Goal: Information Seeking & Learning: Find specific page/section

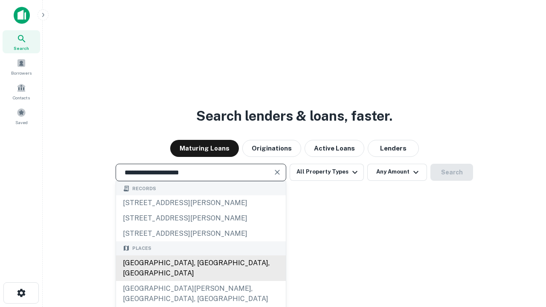
click at [201, 281] on div "[GEOGRAPHIC_DATA], [GEOGRAPHIC_DATA], [GEOGRAPHIC_DATA]" at bounding box center [201, 269] width 170 height 26
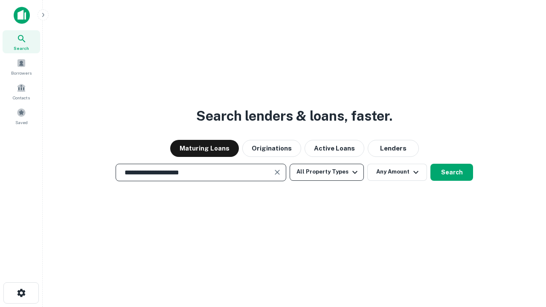
type input "**********"
click at [327, 172] on button "All Property Types" at bounding box center [327, 172] width 74 height 17
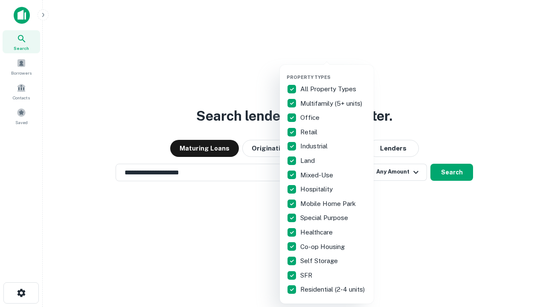
click at [334, 72] on button "button" at bounding box center [334, 72] width 94 height 0
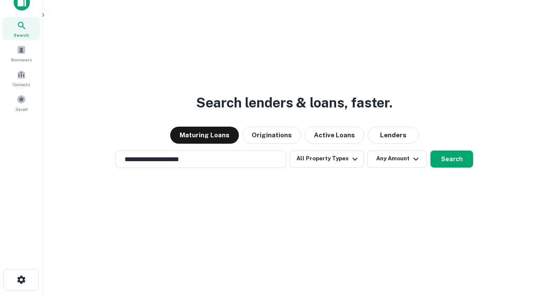
scroll to position [5, 103]
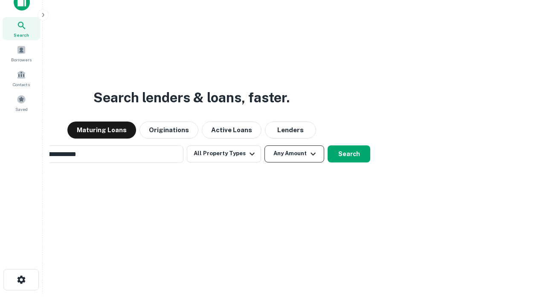
click at [265, 146] on button "Any Amount" at bounding box center [295, 154] width 60 height 17
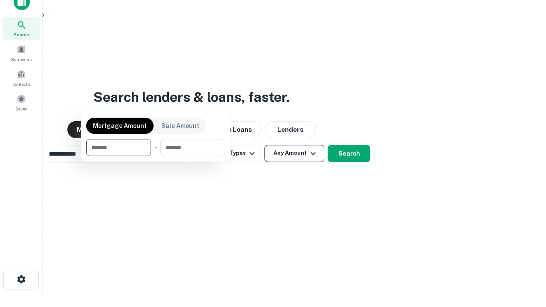
scroll to position [61, 242]
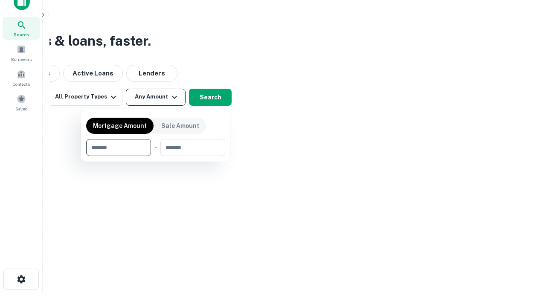
type input "*******"
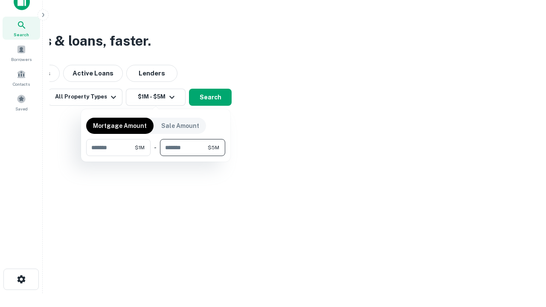
type input "*******"
click at [156, 156] on button "button" at bounding box center [155, 156] width 139 height 0
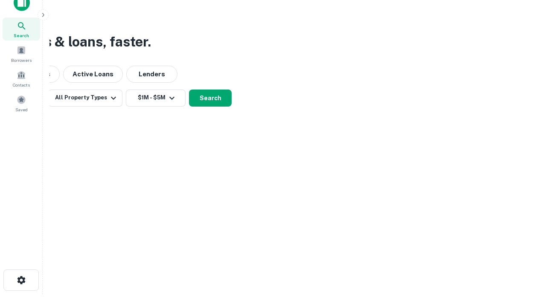
scroll to position [5, 158]
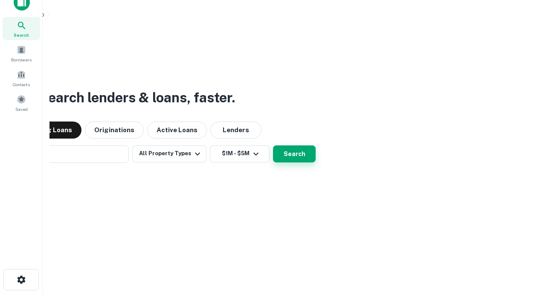
click at [273, 146] on button "Search" at bounding box center [294, 154] width 43 height 17
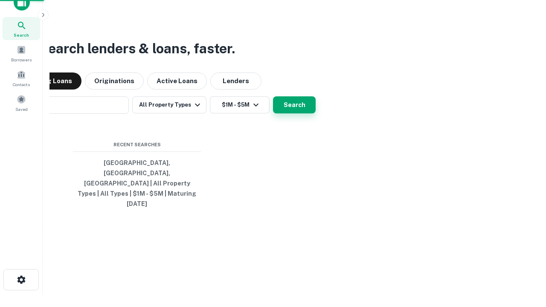
scroll to position [23, 242]
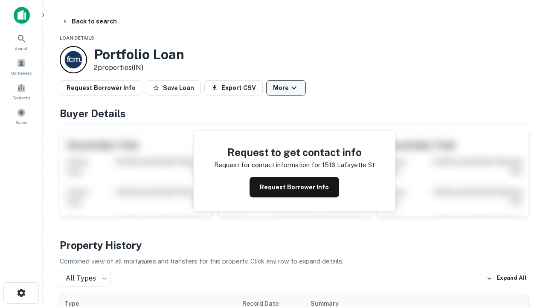
click at [286, 88] on button "More" at bounding box center [286, 87] width 40 height 15
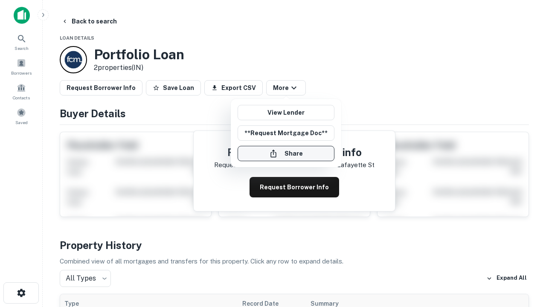
click at [286, 154] on button "Share" at bounding box center [286, 153] width 97 height 15
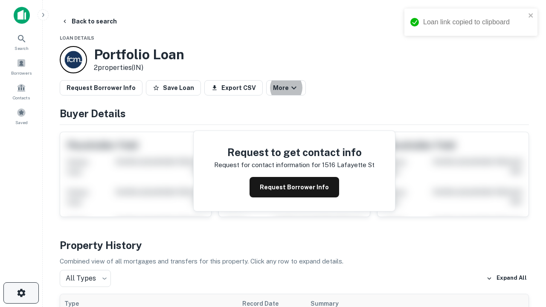
click at [21, 293] on icon "button" at bounding box center [21, 293] width 10 height 10
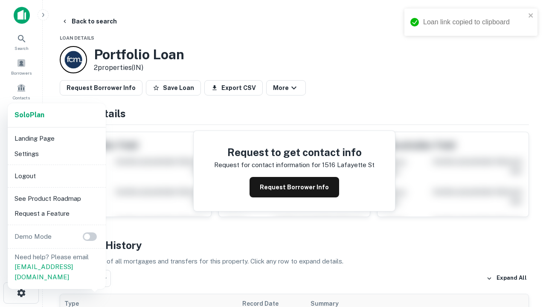
click at [56, 176] on li "Logout" at bounding box center [56, 176] width 91 height 15
